Goal: Transaction & Acquisition: Purchase product/service

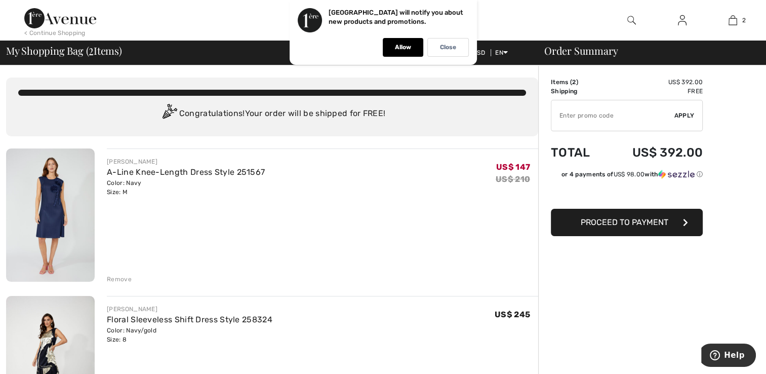
click at [0, 0] on div at bounding box center [0, 0] width 0 height 0
click at [571, 114] on input "TEXT" at bounding box center [612, 115] width 123 height 30
type input "EXTRA20"
click at [681, 116] on span "Apply" at bounding box center [684, 115] width 20 height 9
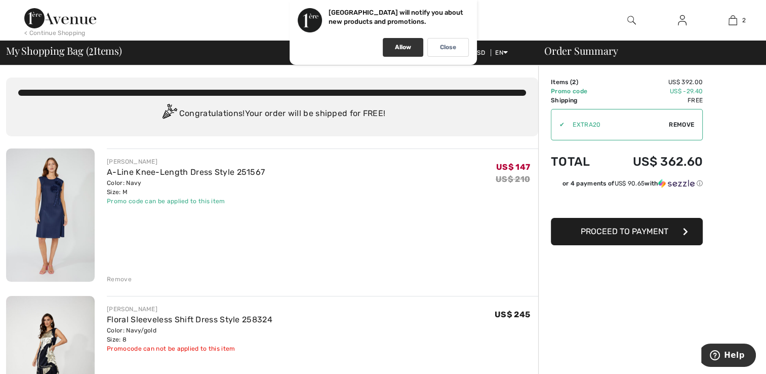
click at [395, 50] on p "Allow" at bounding box center [403, 48] width 16 height 8
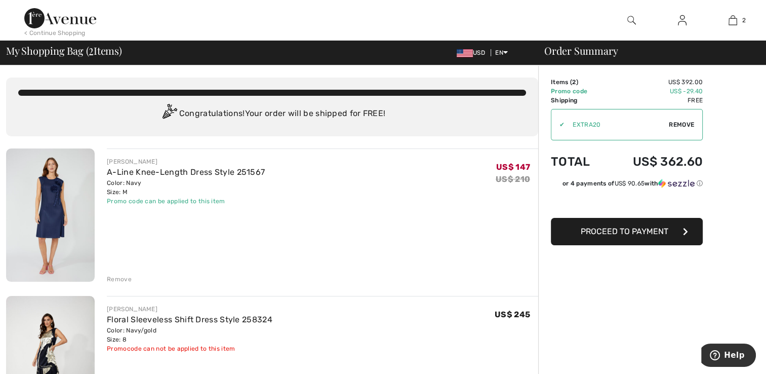
click at [60, 30] on div "< Continue Shopping" at bounding box center [54, 32] width 61 height 9
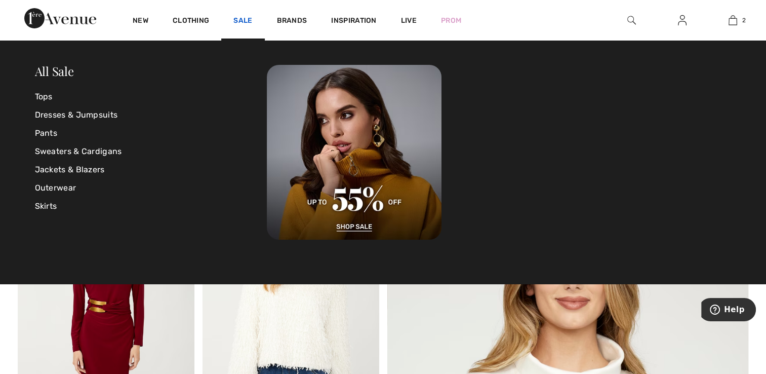
click at [244, 20] on link "Sale" at bounding box center [242, 21] width 19 height 11
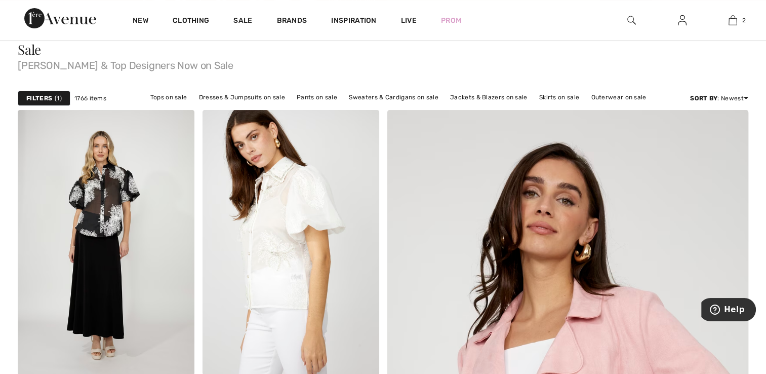
scroll to position [83, 0]
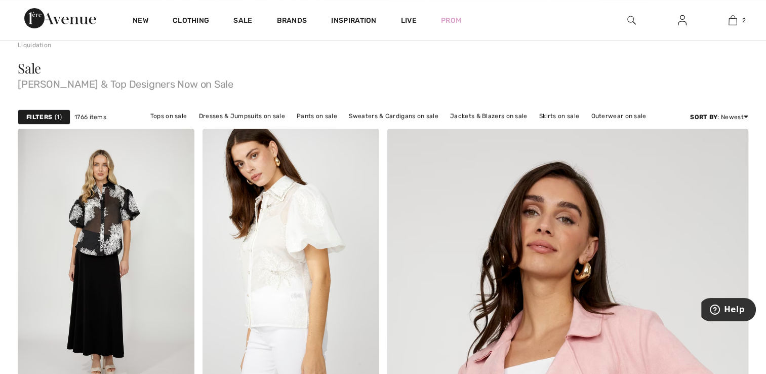
click at [53, 116] on div "Filters 1" at bounding box center [44, 116] width 53 height 15
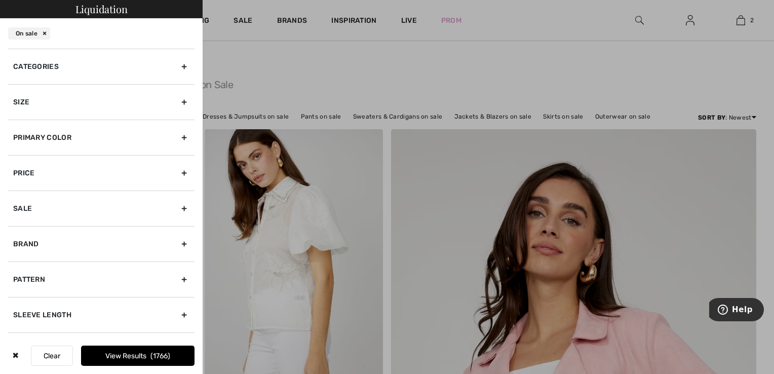
click at [176, 245] on div "Brand" at bounding box center [101, 243] width 186 height 35
click at [18, 275] on input"] "[PERSON_NAME]" at bounding box center [17, 277] width 8 height 8
checkbox input"] "true"
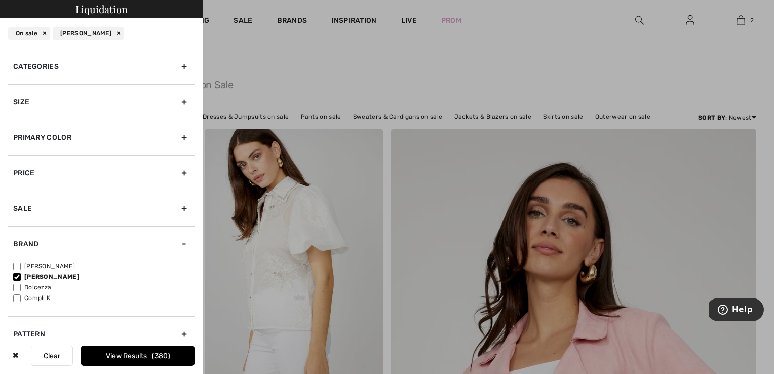
click at [120, 358] on button "View Results 380" at bounding box center [137, 355] width 113 height 20
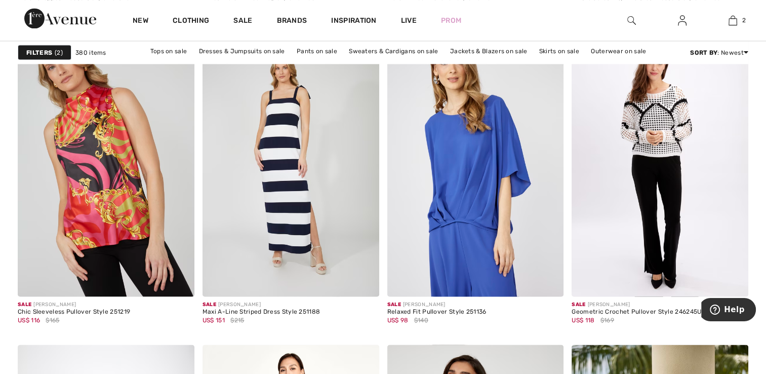
scroll to position [1876, 0]
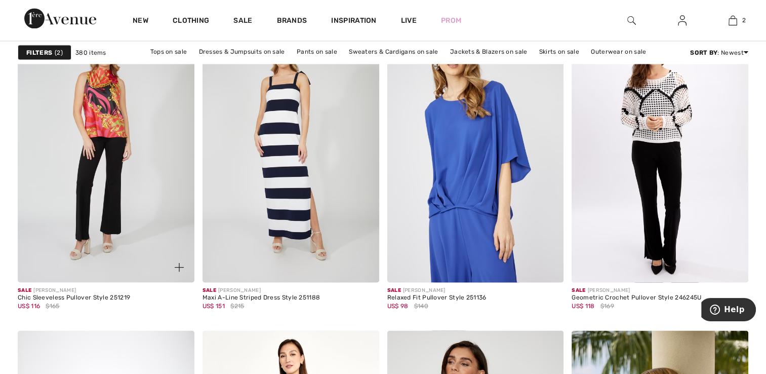
click at [111, 123] on img at bounding box center [106, 149] width 177 height 265
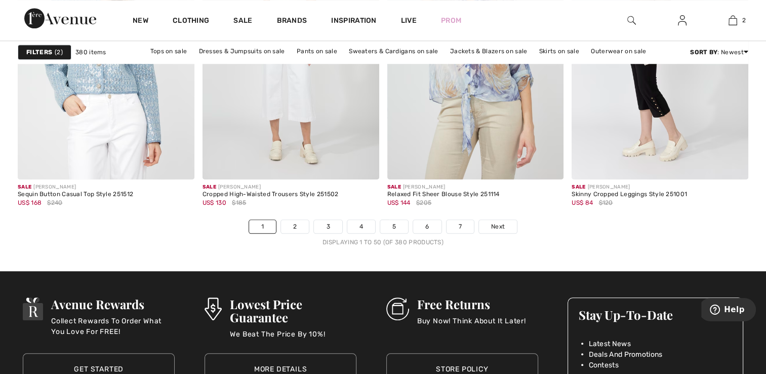
scroll to position [4830, 0]
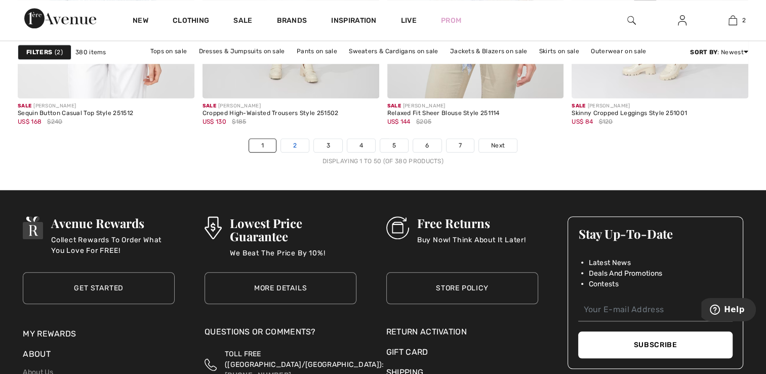
click at [292, 147] on link "2" at bounding box center [295, 145] width 28 height 13
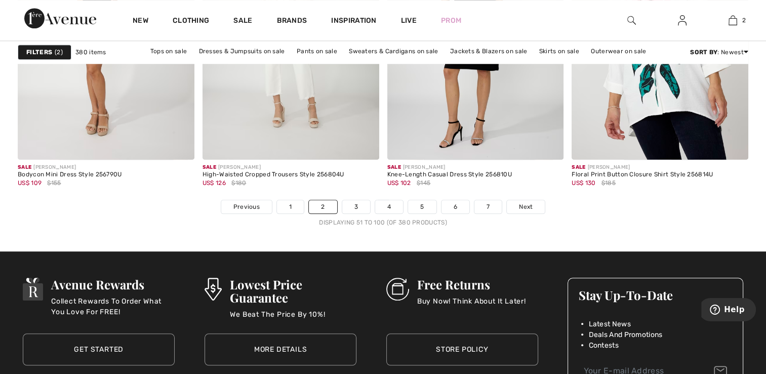
scroll to position [4803, 0]
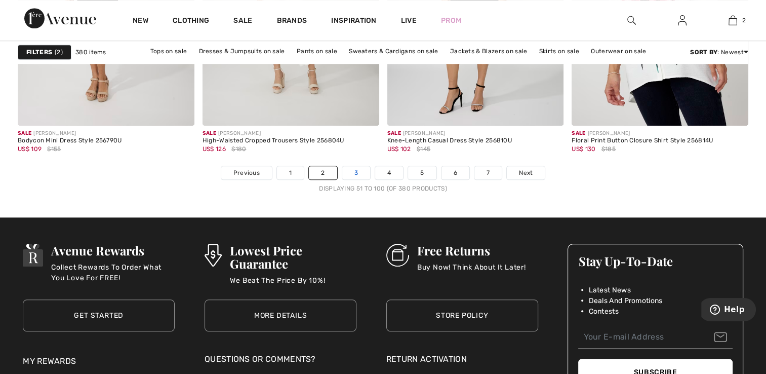
click at [354, 174] on link "3" at bounding box center [356, 172] width 28 height 13
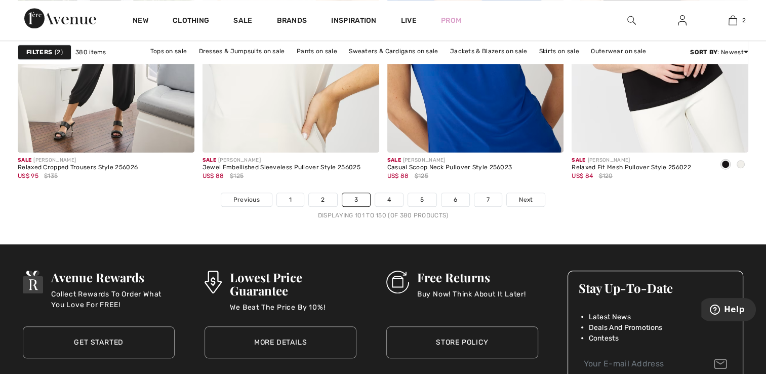
scroll to position [4810, 0]
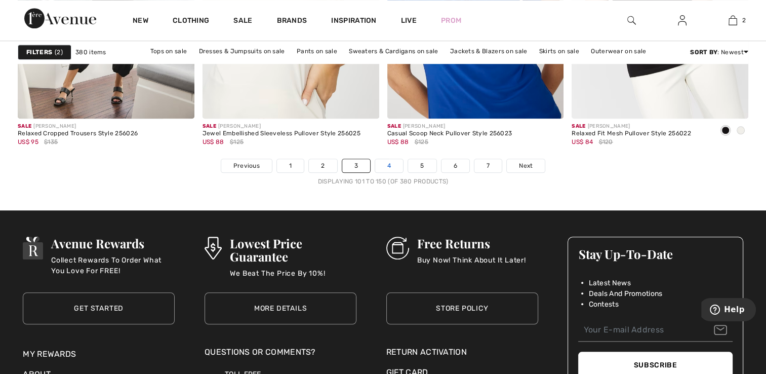
click at [389, 163] on link "4" at bounding box center [389, 165] width 28 height 13
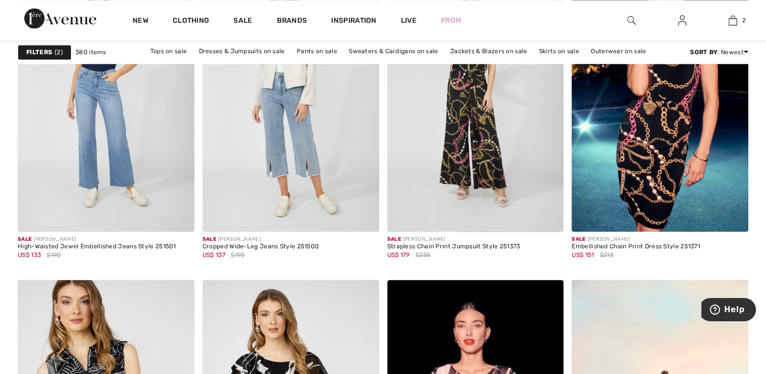
scroll to position [1619, 0]
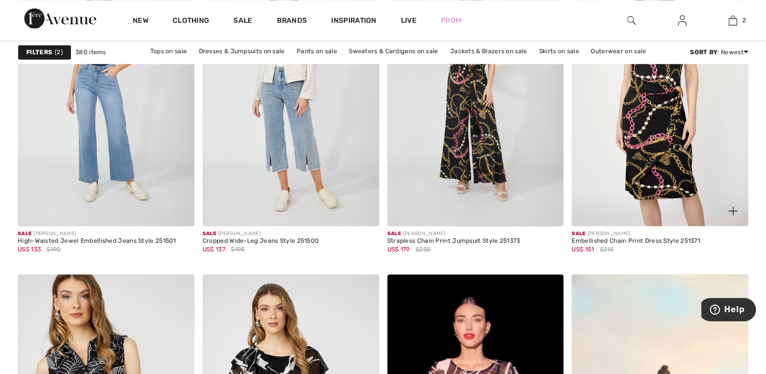
click at [654, 142] on img at bounding box center [660, 93] width 177 height 265
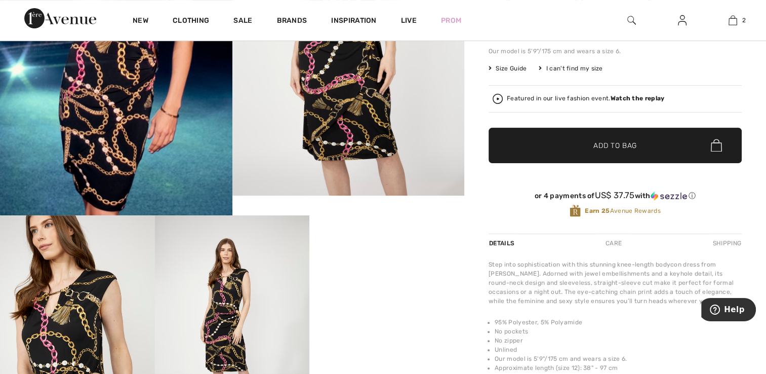
scroll to position [310, 0]
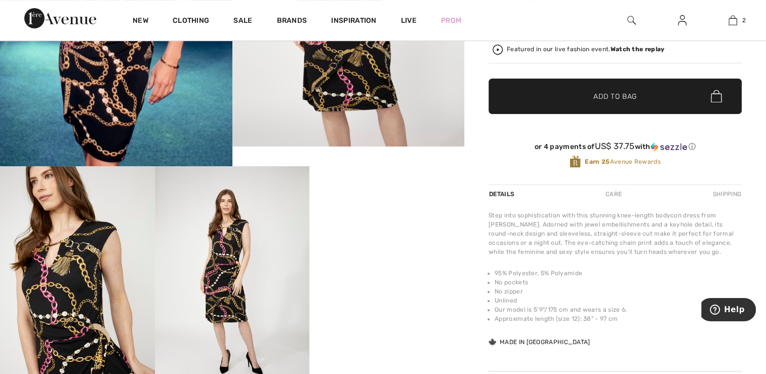
click at [233, 308] on img at bounding box center [232, 282] width 155 height 232
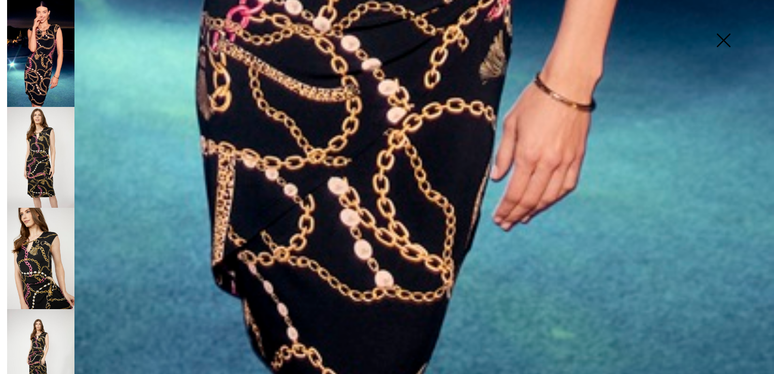
scroll to position [839, 0]
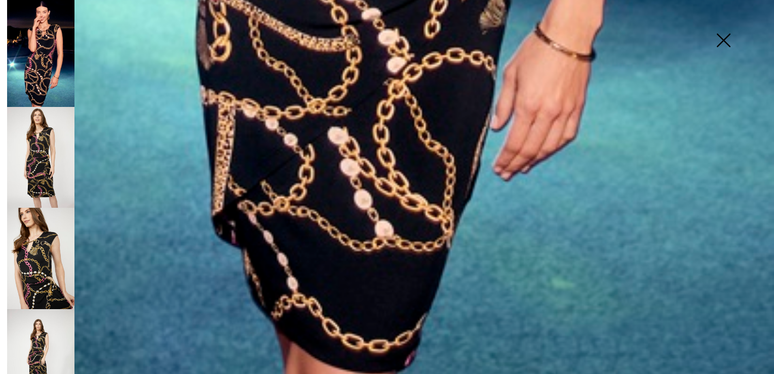
click at [26, 267] on img at bounding box center [40, 258] width 67 height 101
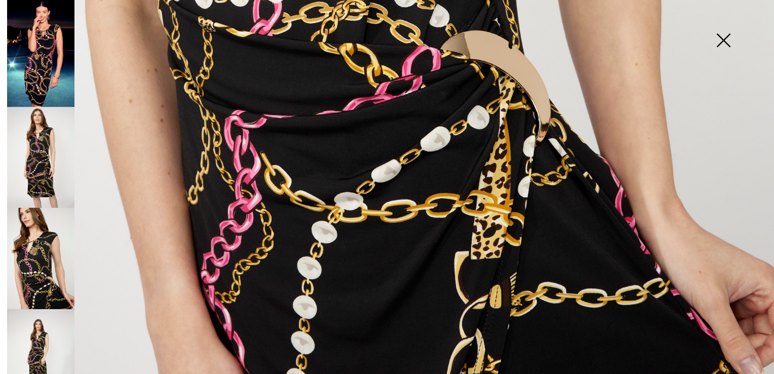
scroll to position [754, 0]
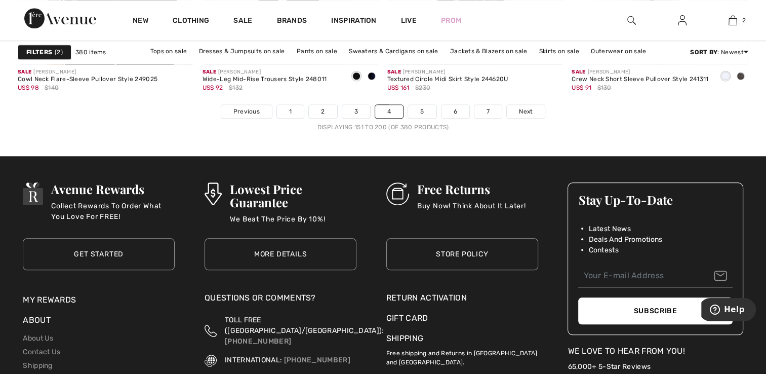
scroll to position [4871, 0]
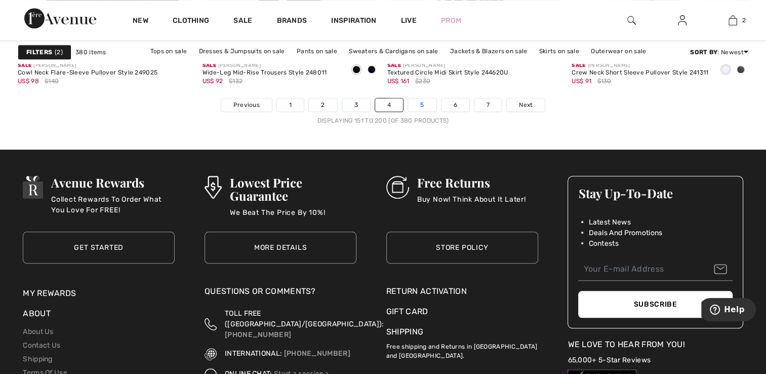
click at [420, 108] on link "5" at bounding box center [422, 104] width 28 height 13
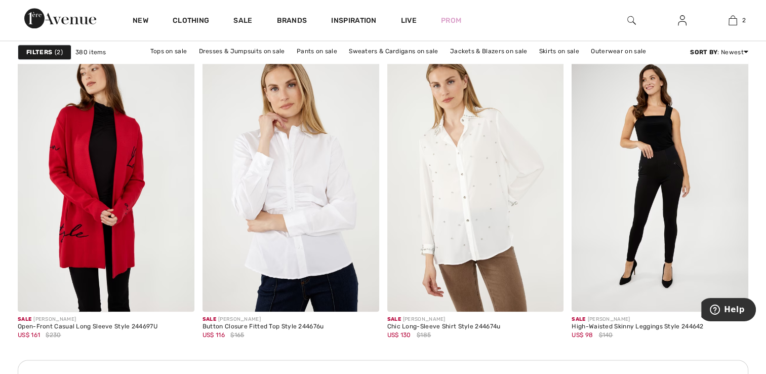
scroll to position [1126, 0]
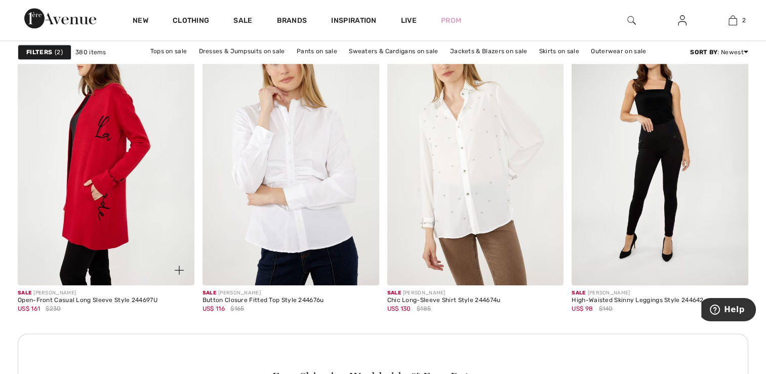
click at [86, 146] on img at bounding box center [106, 152] width 177 height 265
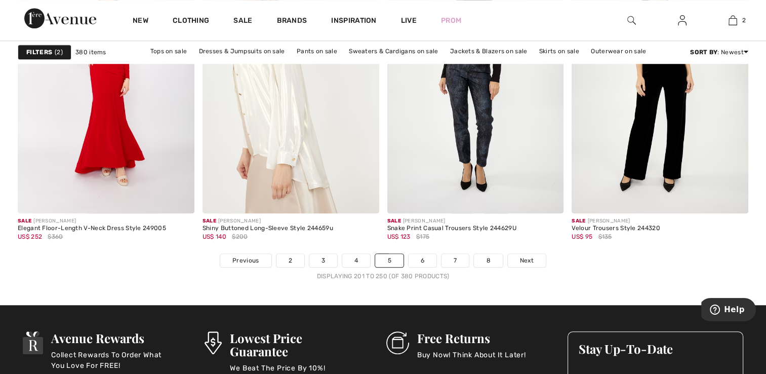
scroll to position [4735, 0]
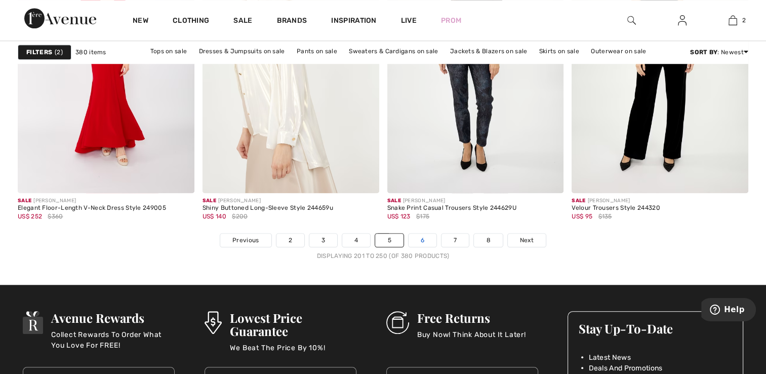
click at [422, 239] on link "6" at bounding box center [423, 239] width 28 height 13
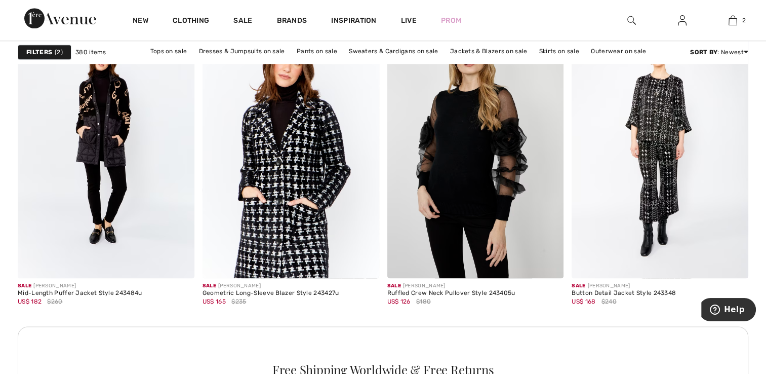
scroll to position [1140, 0]
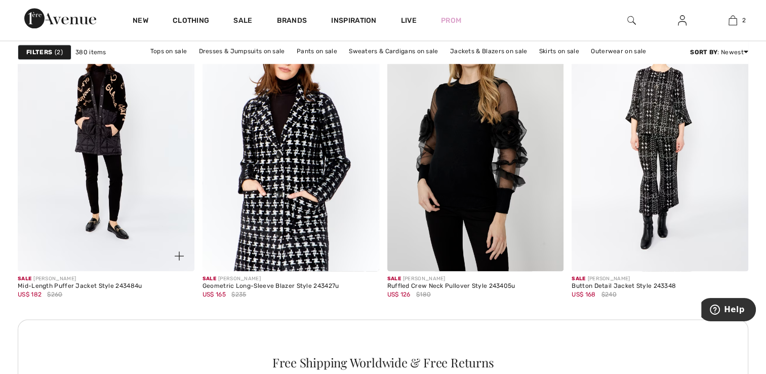
click at [92, 125] on img at bounding box center [106, 138] width 177 height 265
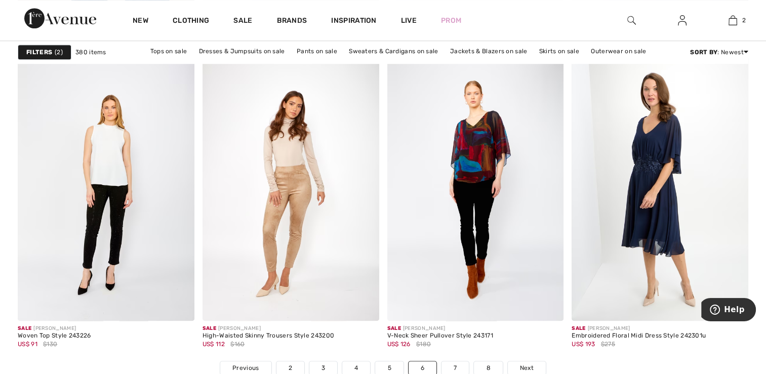
scroll to position [4641, 0]
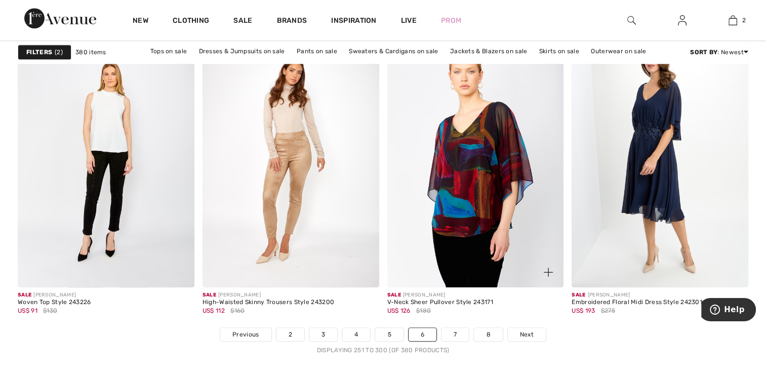
click at [480, 164] on img at bounding box center [475, 154] width 177 height 265
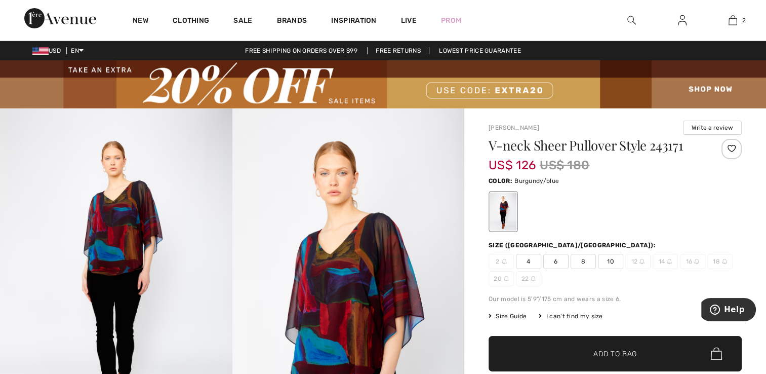
click at [122, 238] on img at bounding box center [116, 282] width 232 height 348
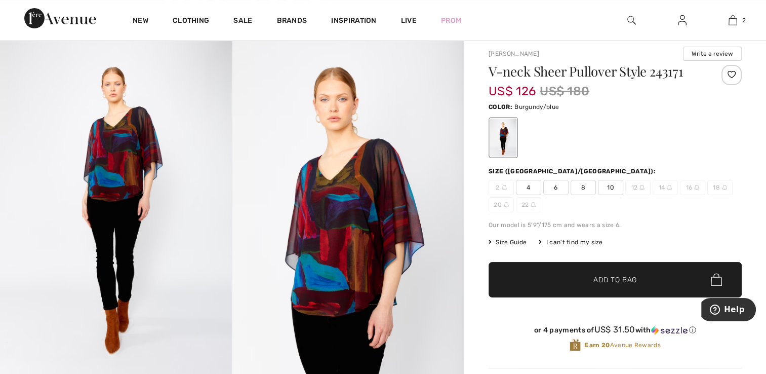
scroll to position [108, 0]
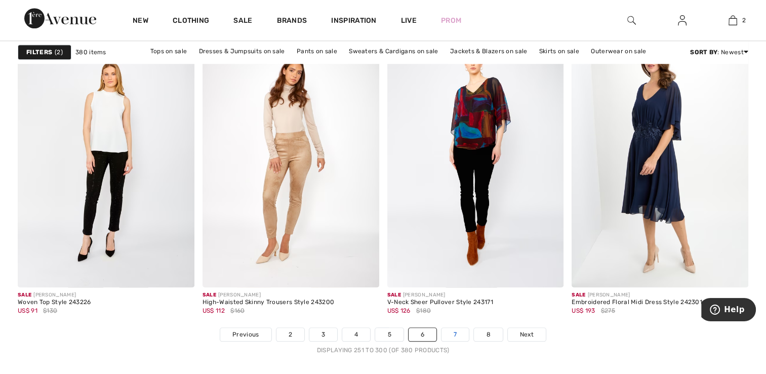
click at [454, 332] on link "7" at bounding box center [455, 334] width 27 height 13
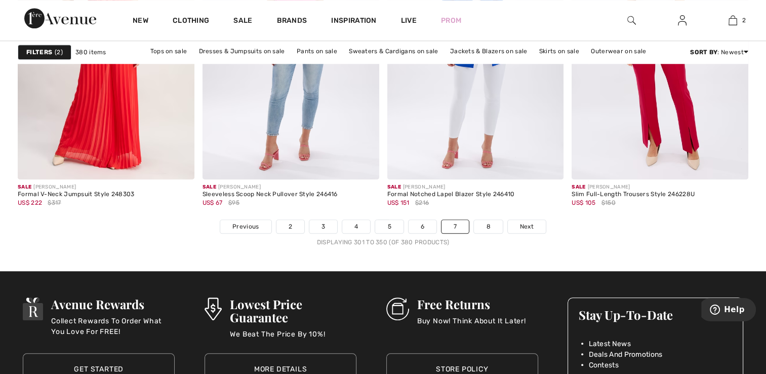
scroll to position [4790, 0]
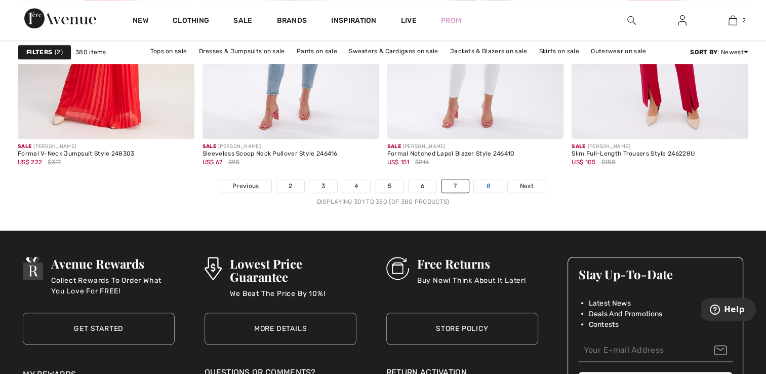
click at [482, 183] on link "8" at bounding box center [488, 185] width 28 height 13
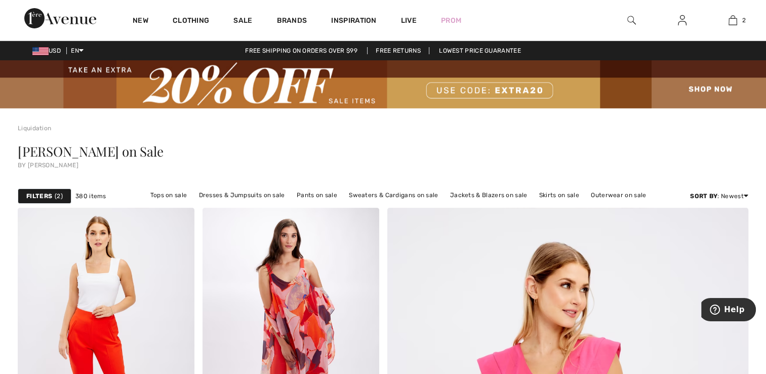
click at [39, 194] on strong "Filters" at bounding box center [39, 195] width 26 height 9
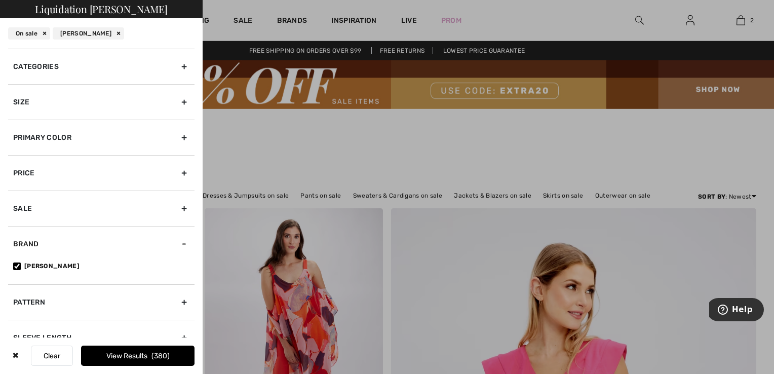
click at [176, 242] on div "Brand" at bounding box center [101, 243] width 186 height 35
click at [16, 264] on input"] "[PERSON_NAME]" at bounding box center [17, 266] width 8 height 8
checkbox input"] "false"
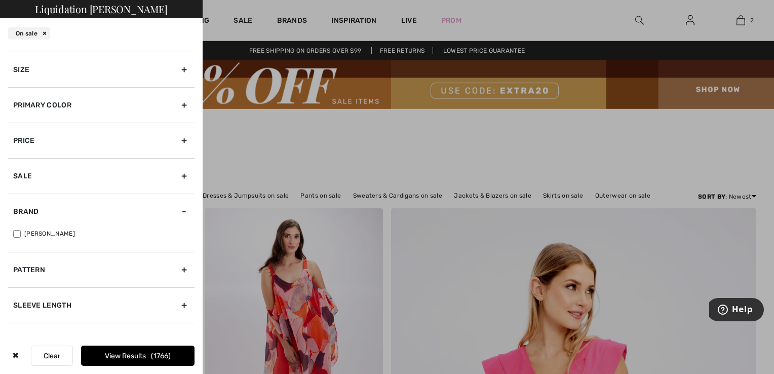
scroll to position [36, 0]
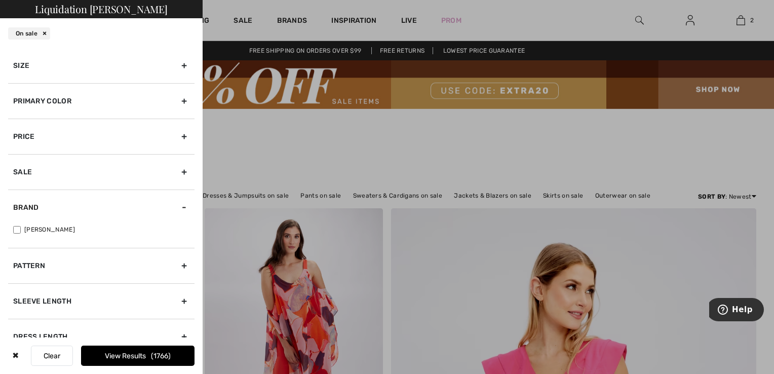
click at [176, 206] on div "Brand" at bounding box center [101, 206] width 186 height 35
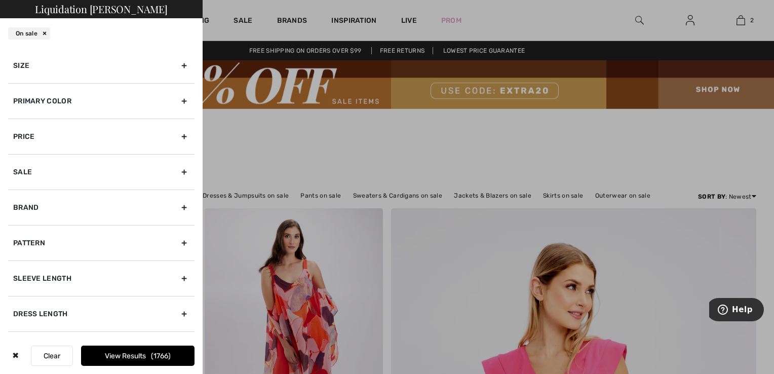
click at [176, 206] on div "Brand" at bounding box center [101, 206] width 186 height 35
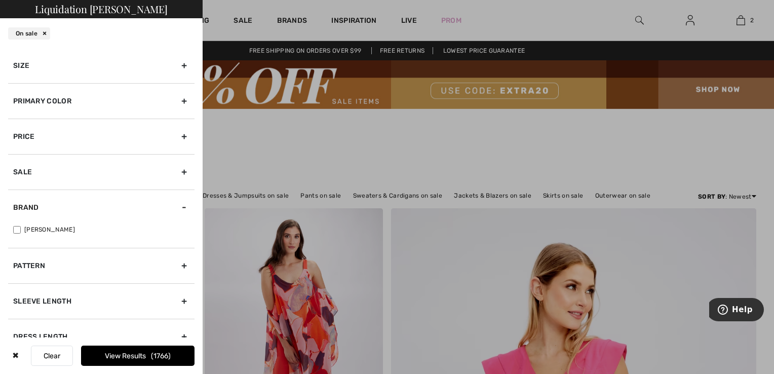
click at [50, 357] on button "Clear" at bounding box center [52, 355] width 42 height 20
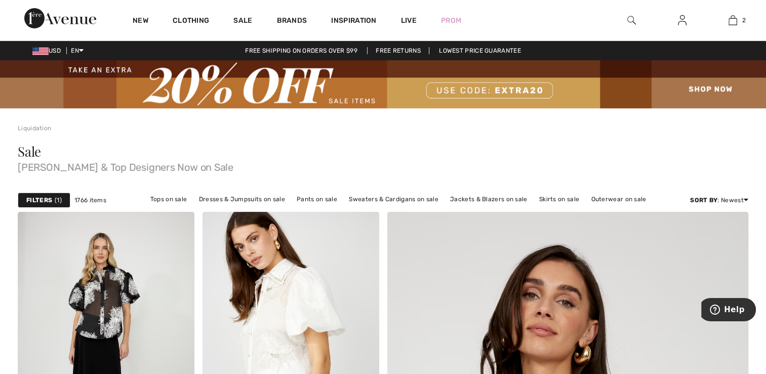
click at [35, 200] on strong "Filters" at bounding box center [39, 199] width 26 height 9
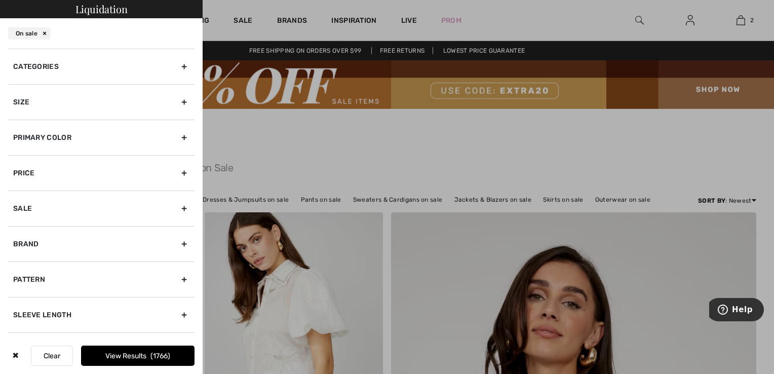
click at [180, 241] on div "Brand" at bounding box center [101, 243] width 186 height 35
click at [16, 263] on input"] "[PERSON_NAME]" at bounding box center [17, 266] width 8 height 8
checkbox input"] "true"
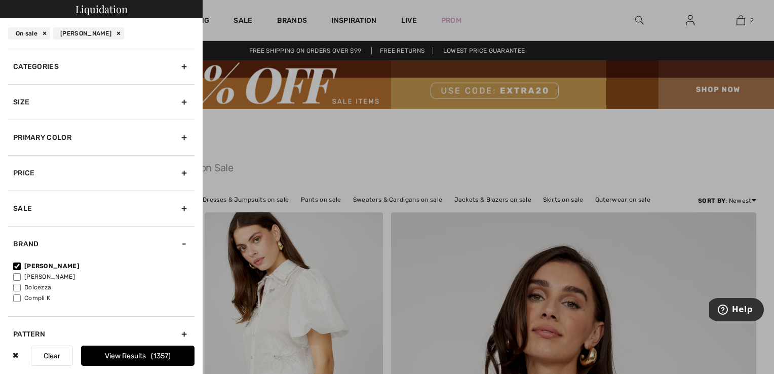
click at [123, 355] on button "View Results 1357" at bounding box center [137, 355] width 113 height 20
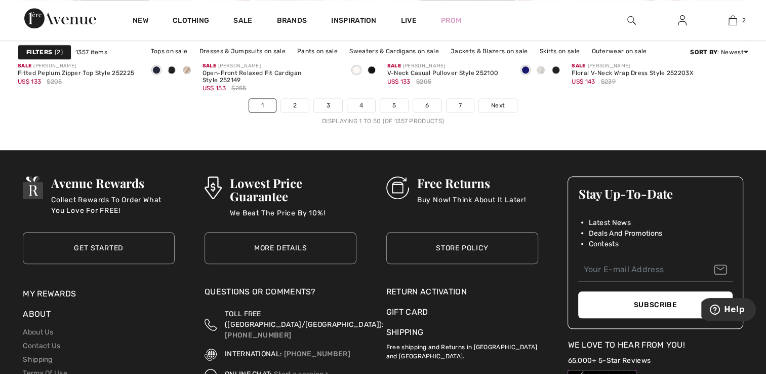
scroll to position [4890, 0]
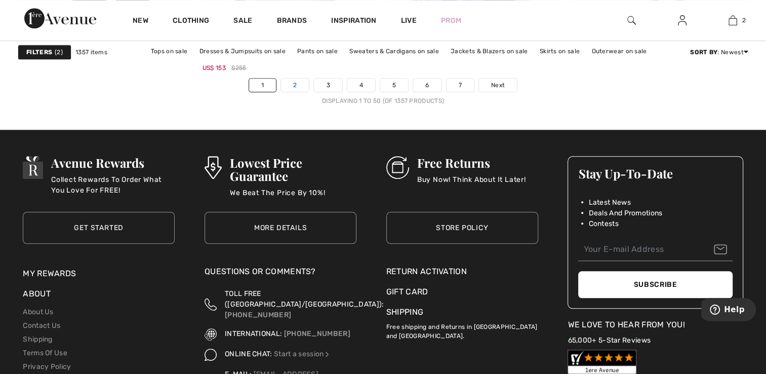
click at [294, 85] on link "2" at bounding box center [295, 84] width 28 height 13
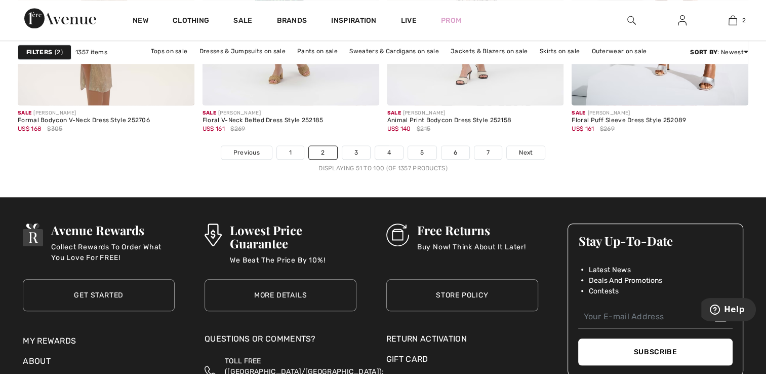
scroll to position [4830, 0]
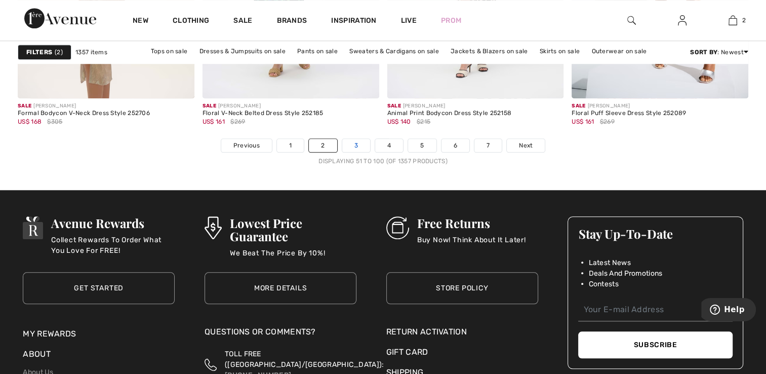
click at [354, 142] on link "3" at bounding box center [356, 145] width 28 height 13
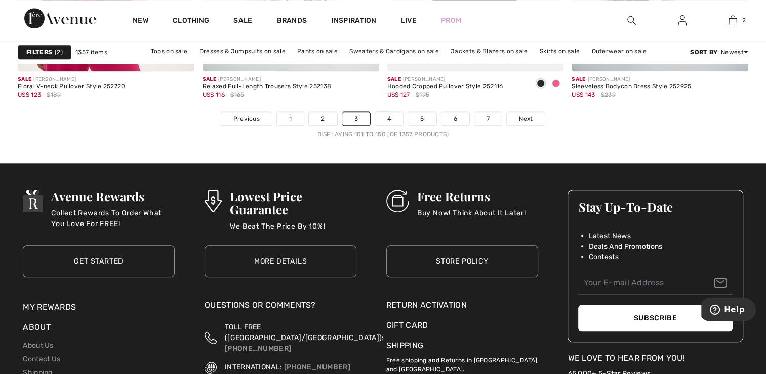
scroll to position [4864, 0]
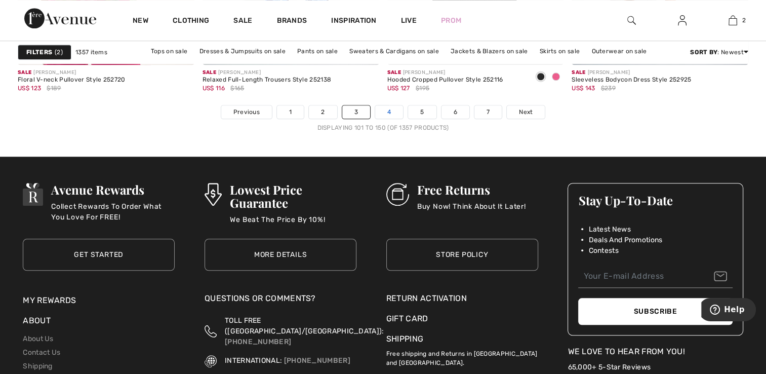
click at [386, 109] on link "4" at bounding box center [389, 111] width 28 height 13
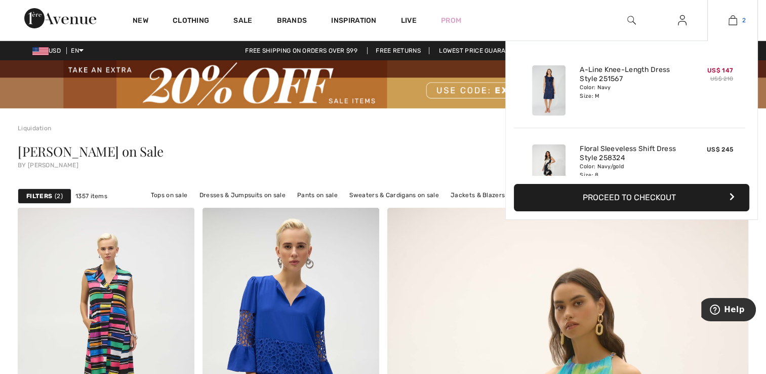
click at [732, 20] on img at bounding box center [733, 20] width 9 height 12
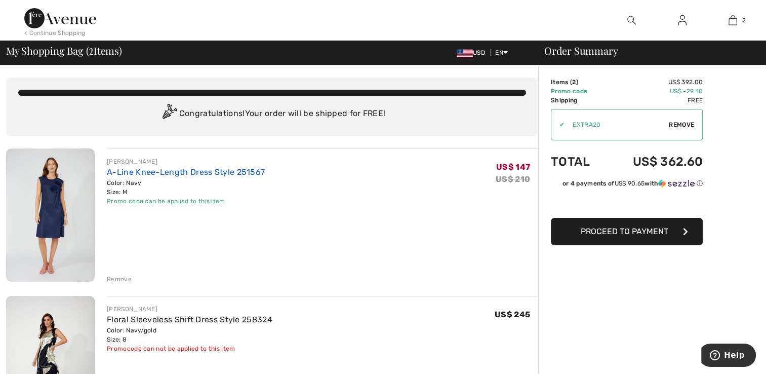
click at [165, 169] on link "A-Line Knee-Length Dress Style 251567" at bounding box center [186, 172] width 158 height 10
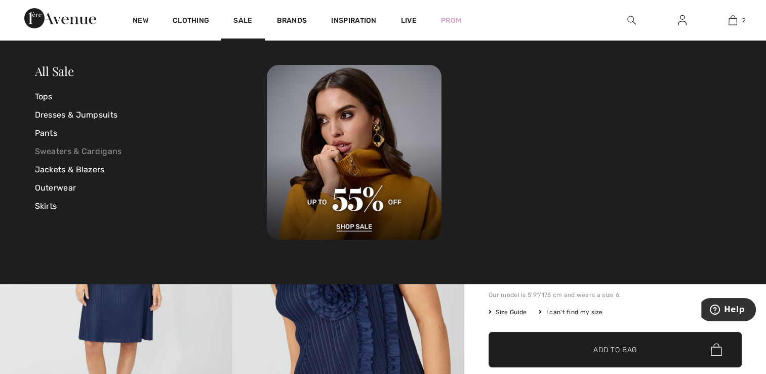
click at [52, 148] on link "Sweaters & Cardigans" at bounding box center [151, 151] width 232 height 18
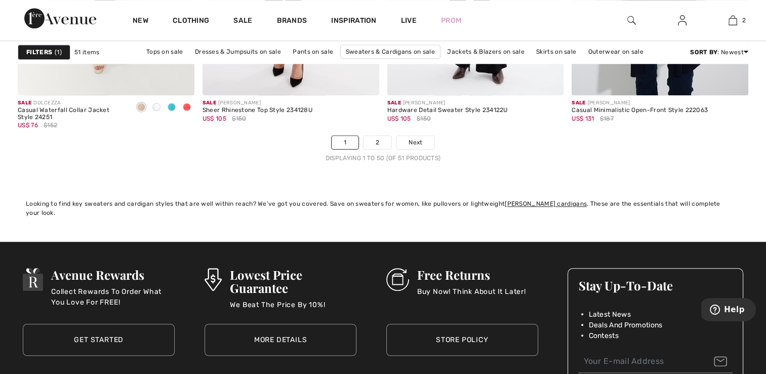
scroll to position [4843, 0]
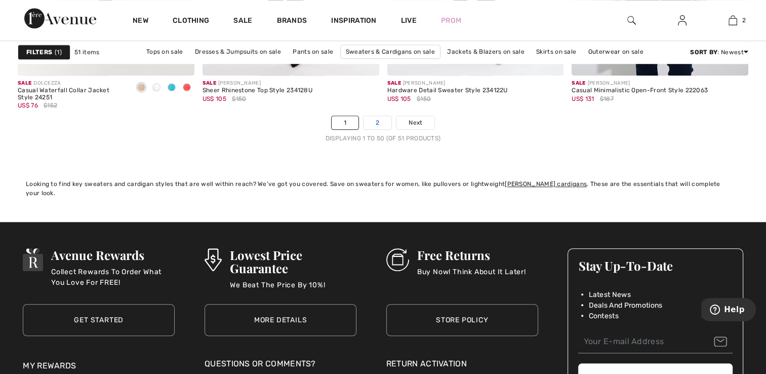
click at [379, 123] on link "2" at bounding box center [378, 122] width 28 height 13
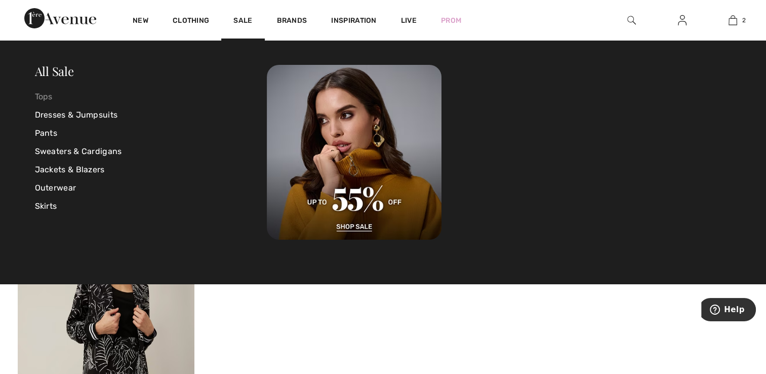
click at [46, 100] on link "Tops" at bounding box center [151, 97] width 232 height 18
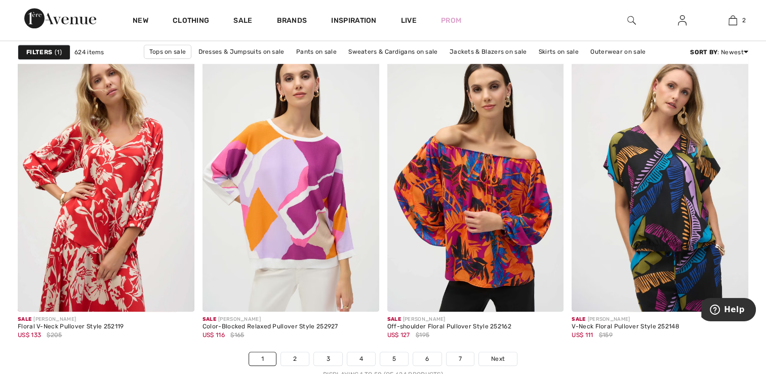
scroll to position [4580, 0]
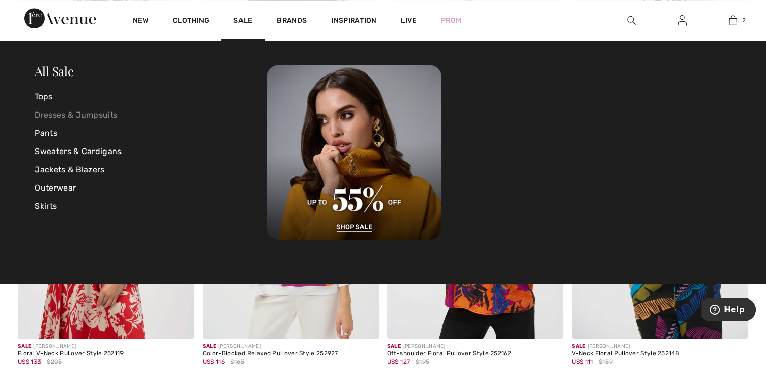
click at [48, 114] on link "Dresses & Jumpsuits" at bounding box center [151, 115] width 232 height 18
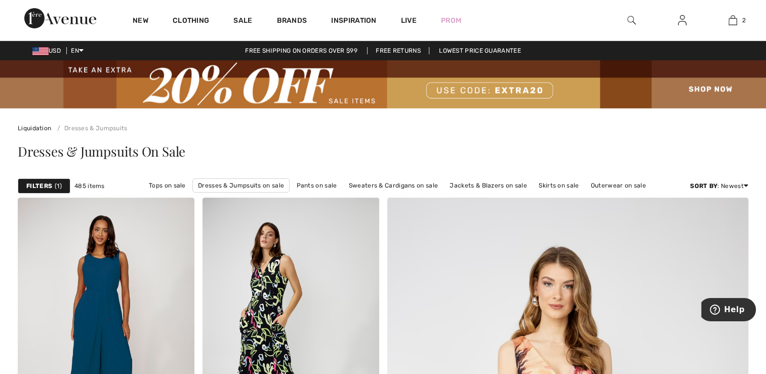
click at [42, 185] on strong "Filters" at bounding box center [39, 185] width 26 height 9
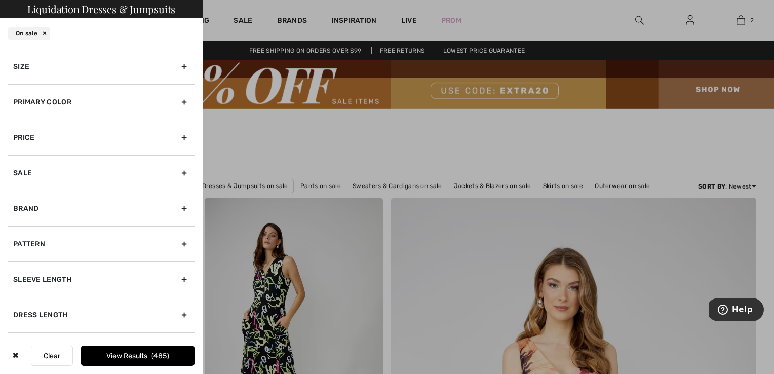
click at [178, 210] on div "Brand" at bounding box center [101, 207] width 186 height 35
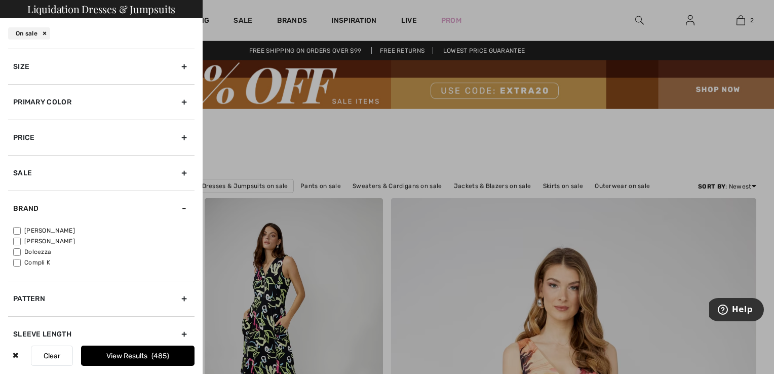
click at [16, 242] on input"] "[PERSON_NAME]" at bounding box center [17, 241] width 8 height 8
checkbox input"] "true"
click at [113, 352] on button "View Results 102" at bounding box center [137, 355] width 113 height 20
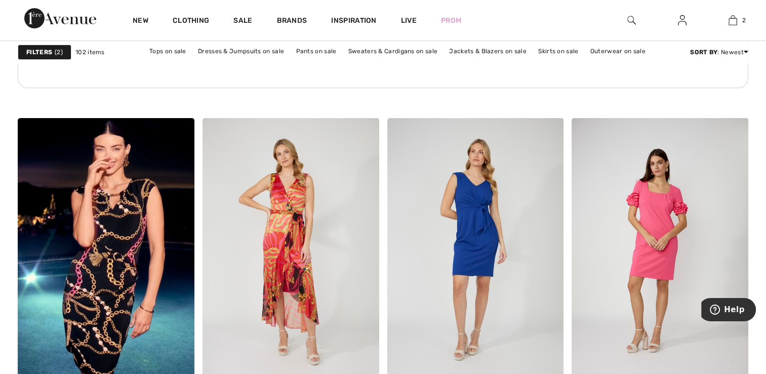
scroll to position [3953, 0]
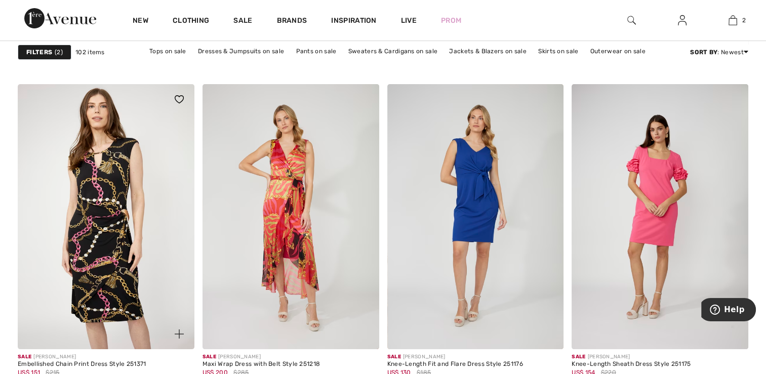
click at [94, 276] on img at bounding box center [106, 216] width 177 height 265
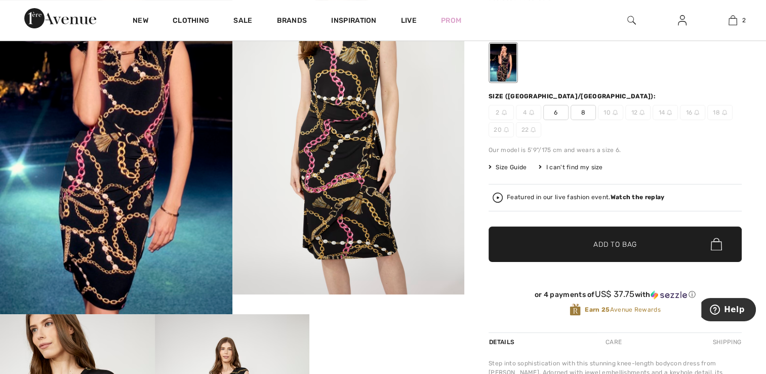
scroll to position [144, 0]
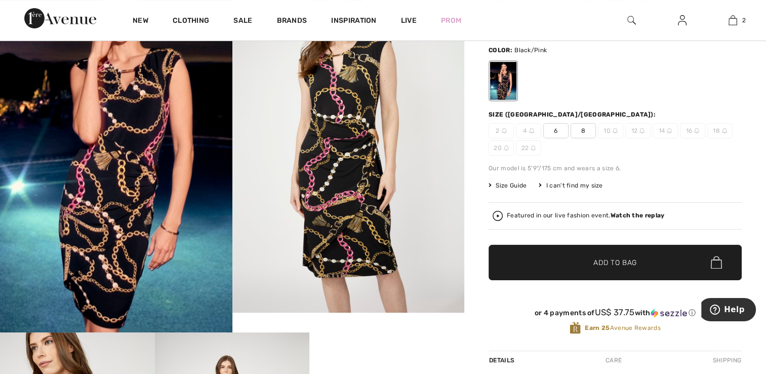
click at [580, 131] on span "8" at bounding box center [583, 130] width 25 height 15
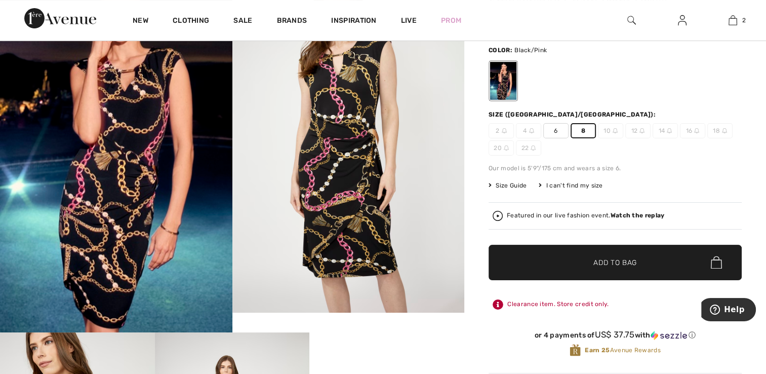
click at [584, 263] on span "✔ Added to Bag" at bounding box center [600, 262] width 62 height 11
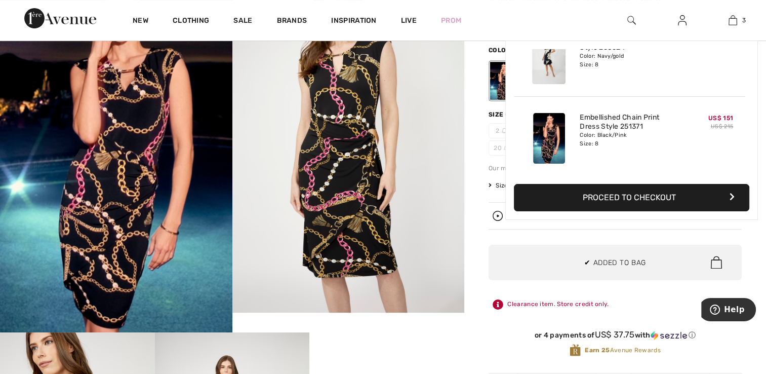
scroll to position [0, 0]
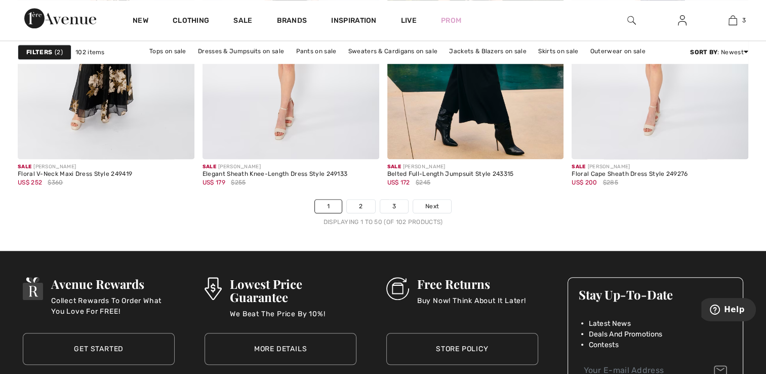
scroll to position [4783, 0]
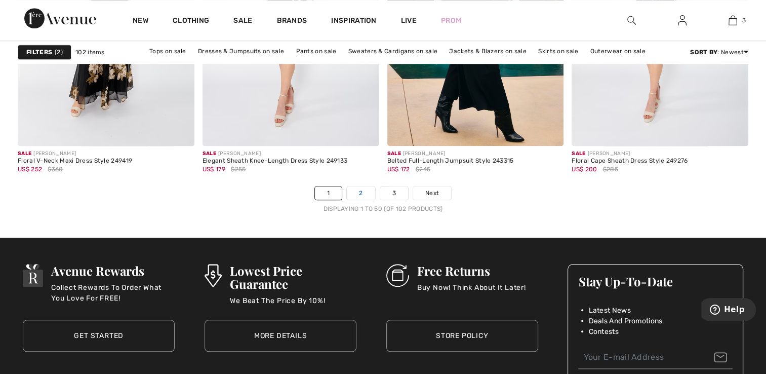
click at [361, 188] on link "2" at bounding box center [361, 192] width 28 height 13
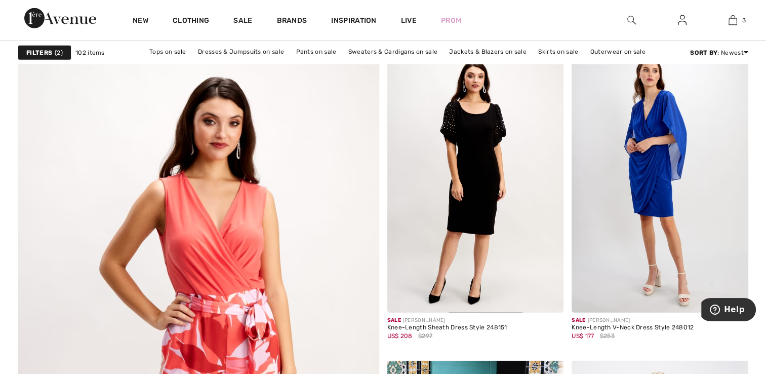
scroll to position [2638, 0]
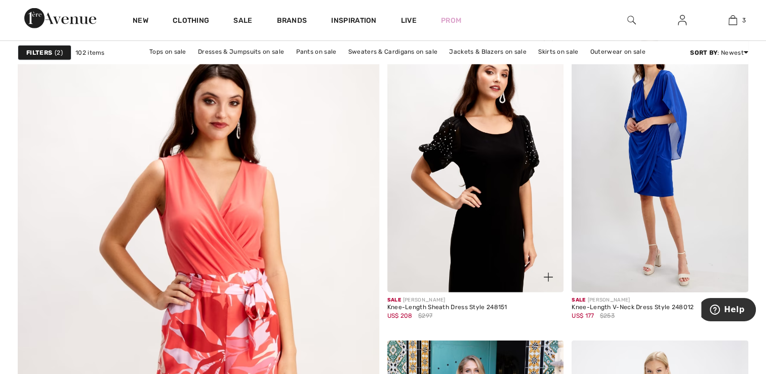
click at [516, 200] on img at bounding box center [475, 159] width 177 height 265
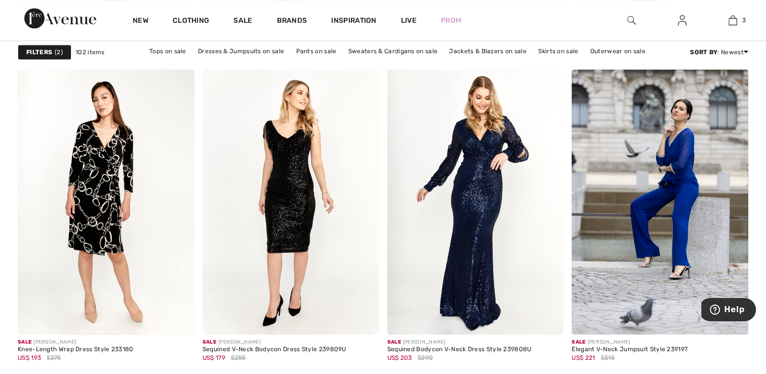
scroll to position [4675, 0]
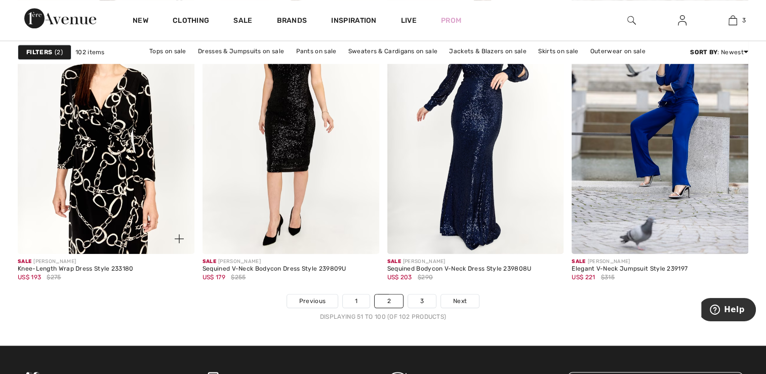
click at [120, 128] on img at bounding box center [106, 121] width 177 height 265
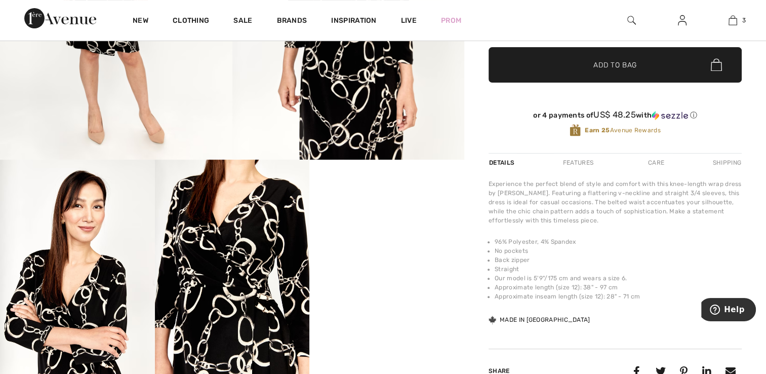
scroll to position [350, 0]
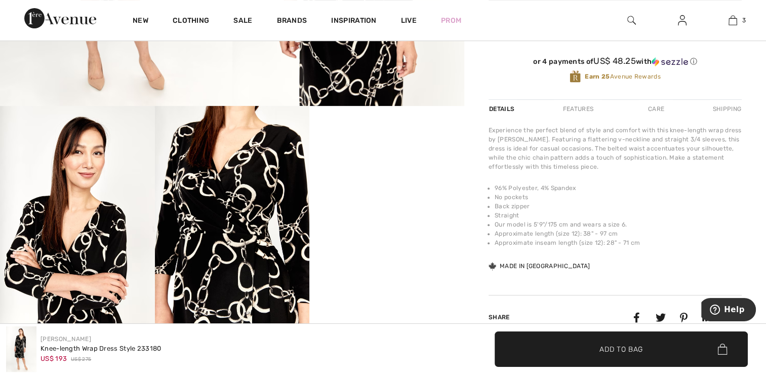
click at [209, 277] on img at bounding box center [232, 222] width 155 height 232
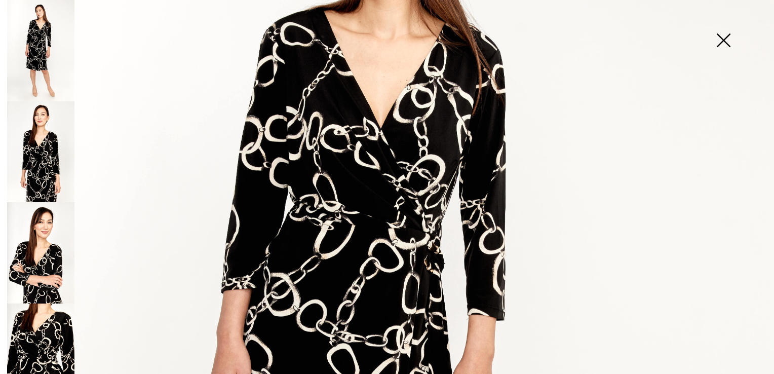
scroll to position [220, 0]
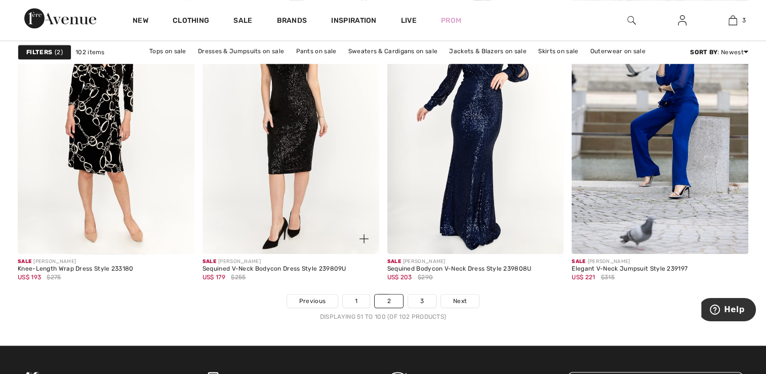
click at [298, 100] on img at bounding box center [291, 121] width 177 height 265
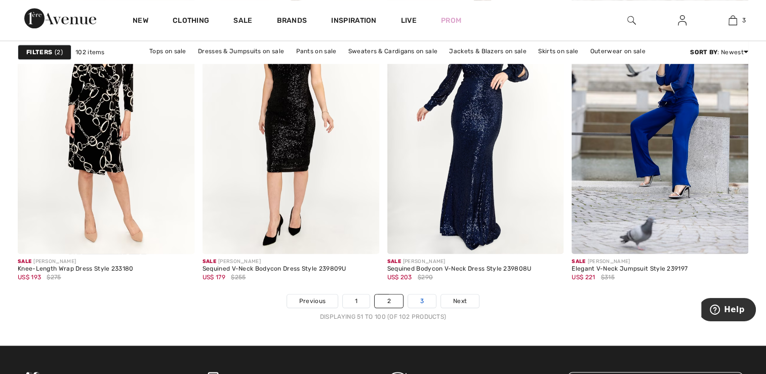
click at [418, 299] on link "3" at bounding box center [422, 300] width 28 height 13
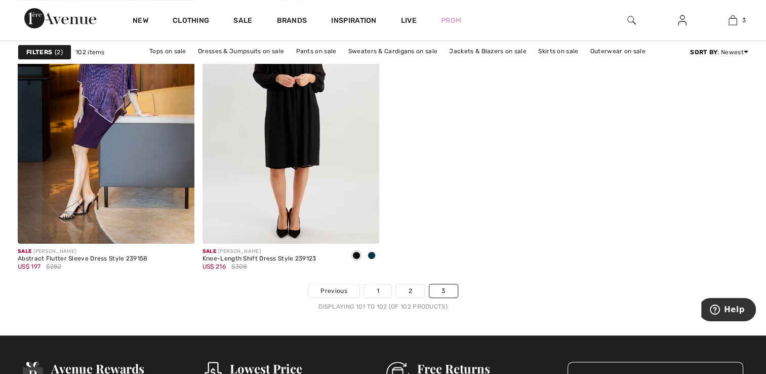
scroll to position [269, 0]
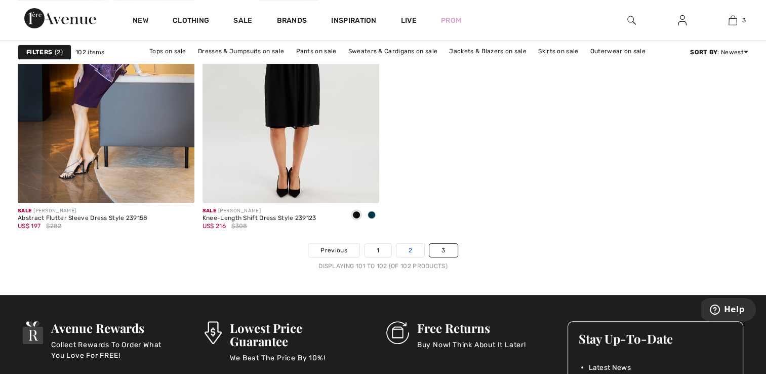
click at [413, 248] on link "2" at bounding box center [410, 250] width 28 height 13
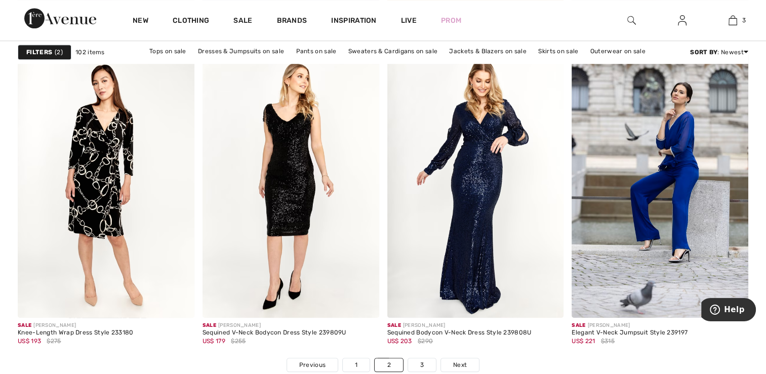
scroll to position [4624, 0]
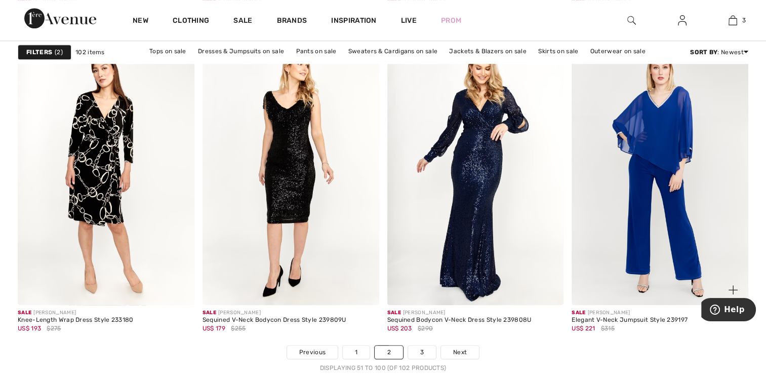
click at [690, 237] on img at bounding box center [660, 172] width 177 height 265
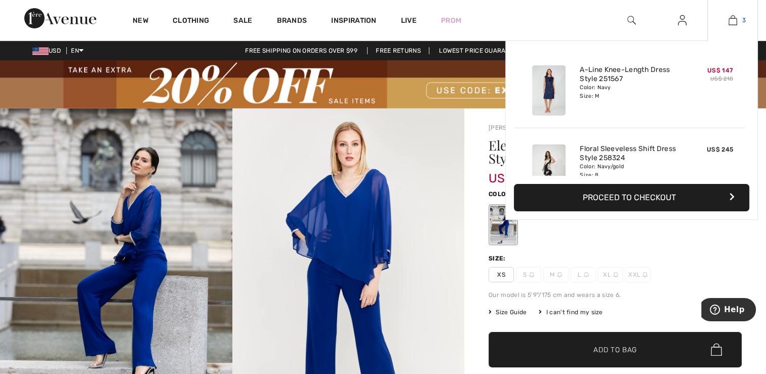
click at [734, 20] on img at bounding box center [733, 20] width 9 height 12
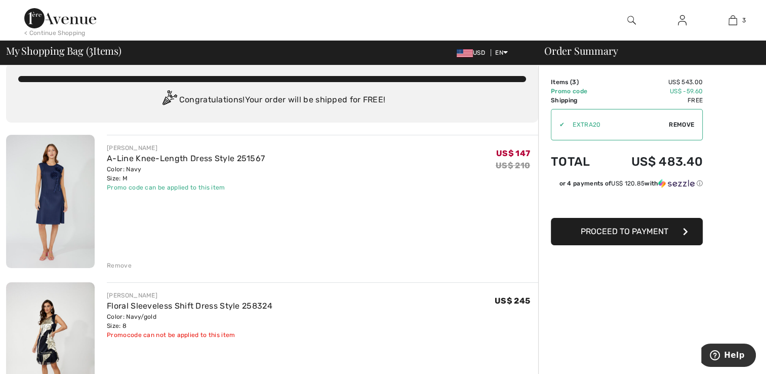
scroll to position [20, 0]
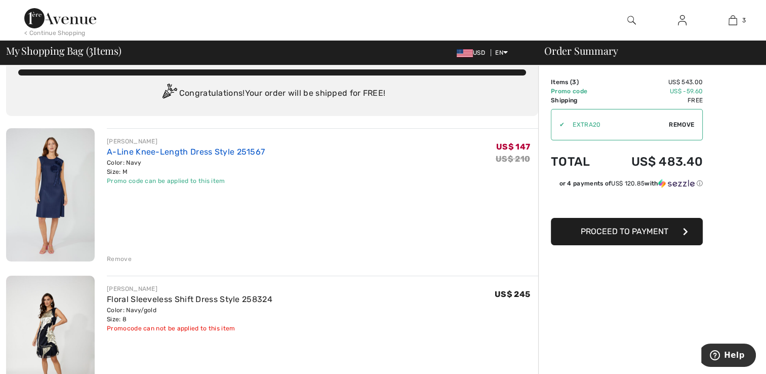
click at [171, 153] on link "A-Line Knee-Length Dress Style 251567" at bounding box center [186, 152] width 158 height 10
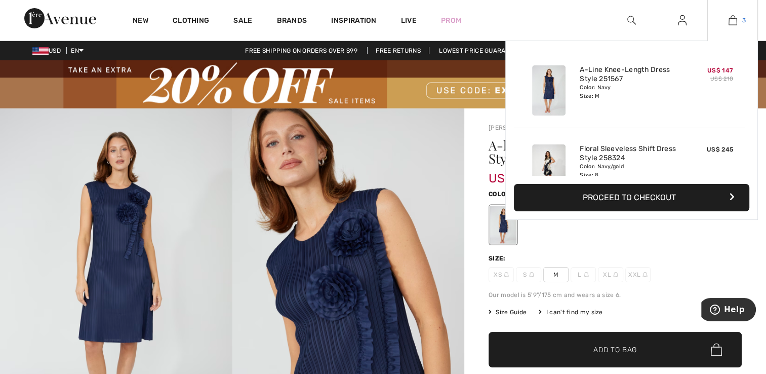
click at [733, 18] on img at bounding box center [733, 20] width 9 height 12
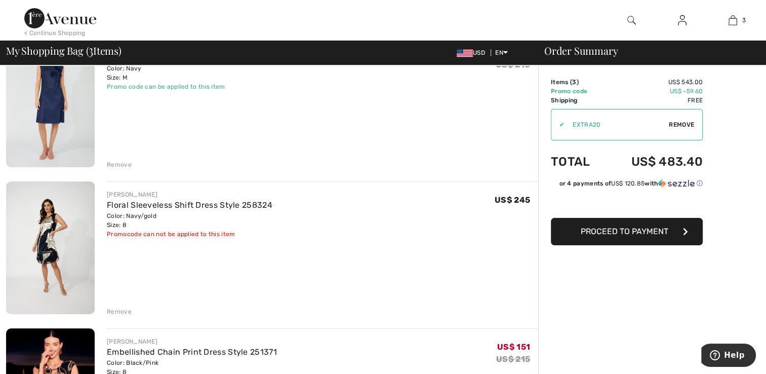
scroll to position [148, 0]
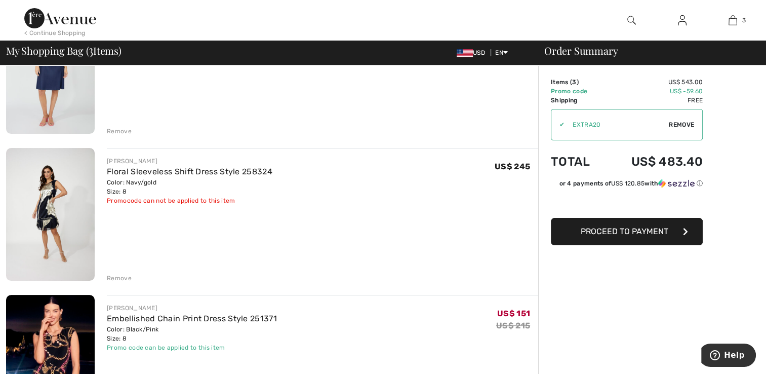
click at [119, 276] on div "Remove" at bounding box center [119, 277] width 25 height 9
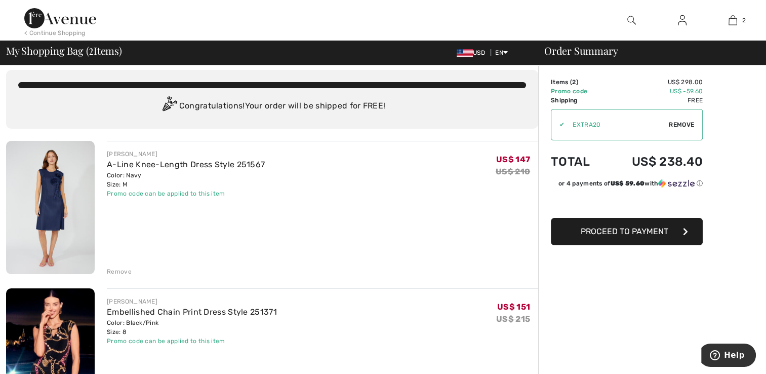
scroll to position [0, 0]
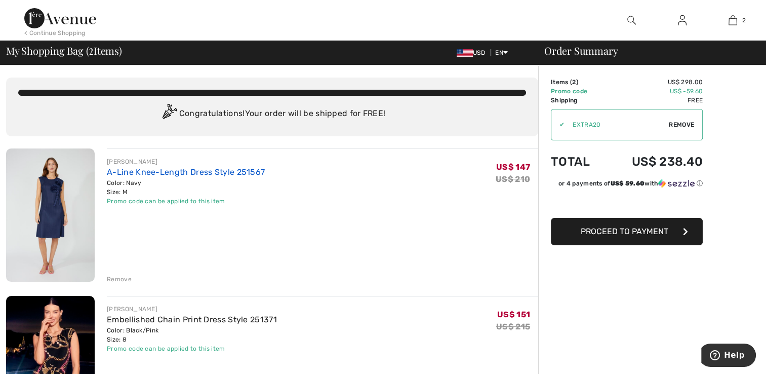
click at [156, 170] on link "A-Line Knee-Length Dress Style 251567" at bounding box center [186, 172] width 158 height 10
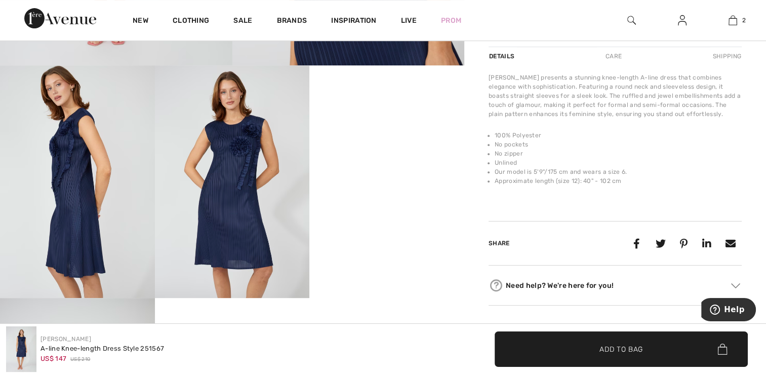
scroll to position [452, 0]
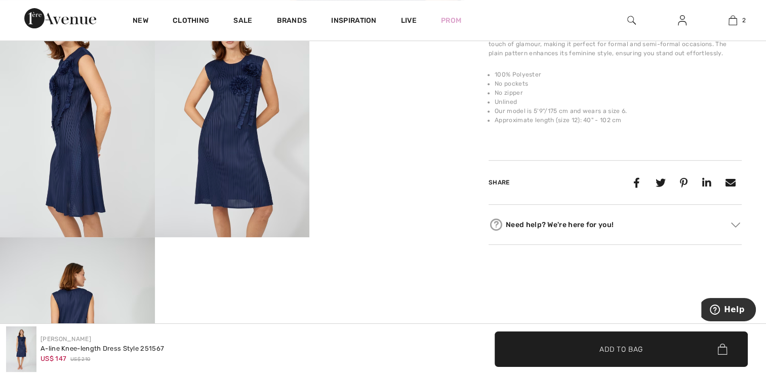
click at [75, 307] on img at bounding box center [77, 353] width 155 height 232
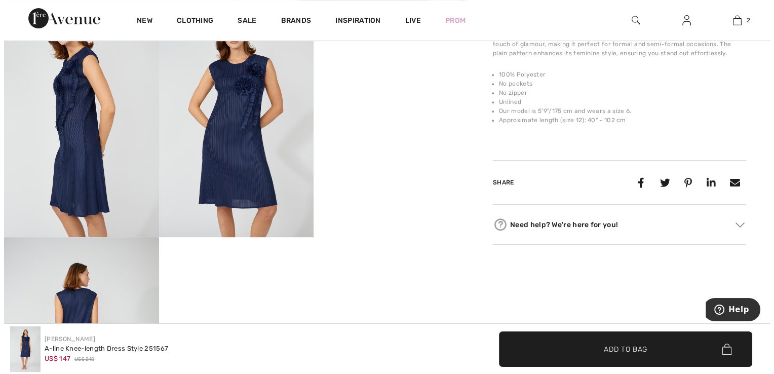
scroll to position [458, 0]
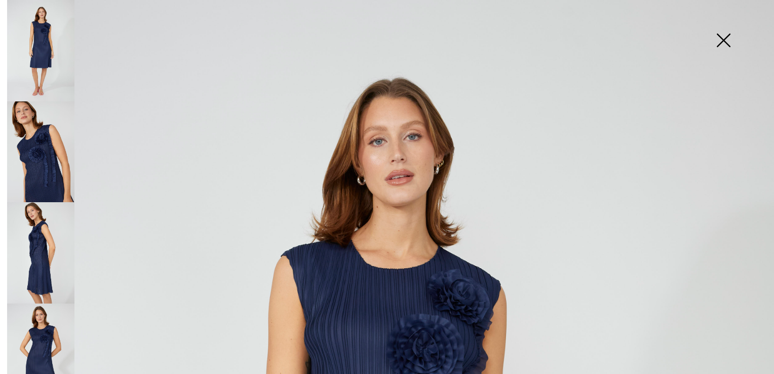
click at [719, 47] on img at bounding box center [723, 41] width 51 height 52
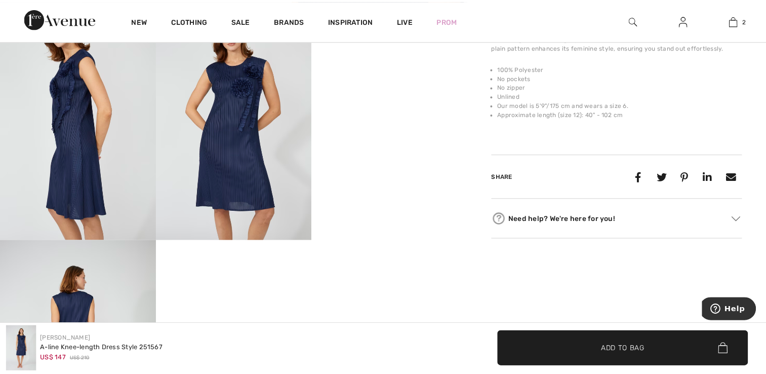
scroll to position [452, 0]
